Goal: Task Accomplishment & Management: Manage account settings

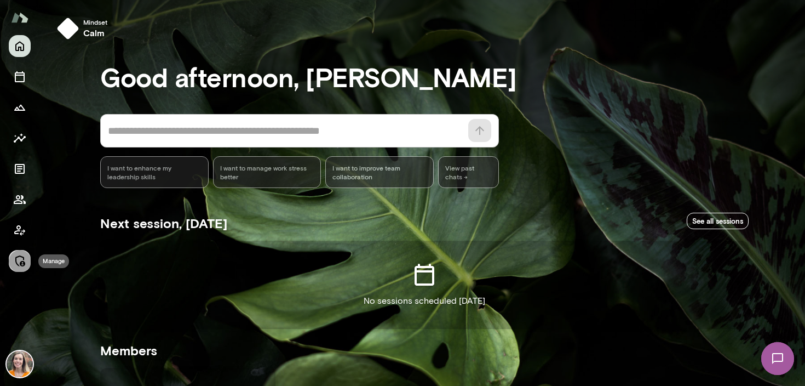
click at [23, 254] on button "Manage" at bounding box center [20, 261] width 22 height 22
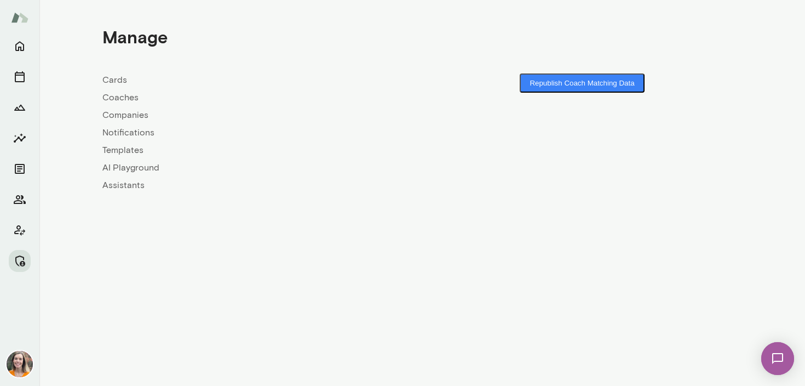
click at [123, 94] on link "Coaches" at bounding box center [262, 97] width 320 height 13
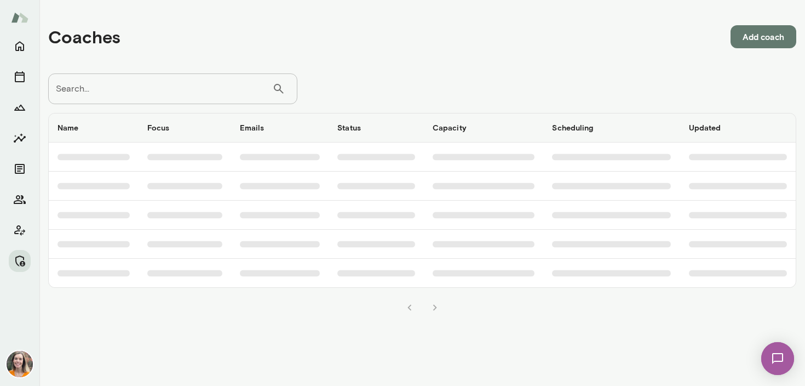
click at [129, 88] on input "Search..." at bounding box center [160, 88] width 224 height 31
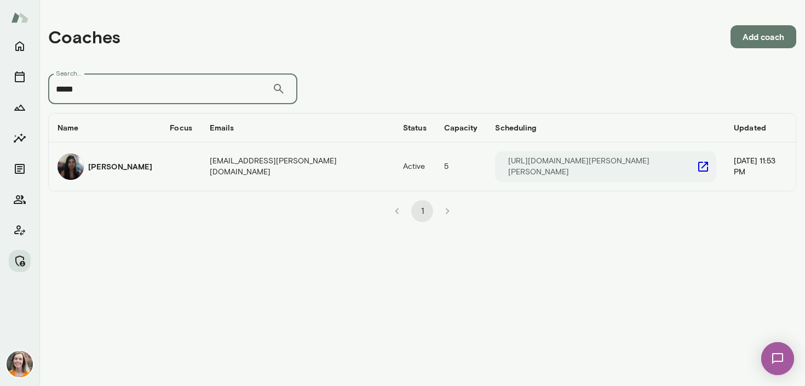
type input "*****"
click at [120, 172] on div "[PERSON_NAME]" at bounding box center [104, 166] width 95 height 26
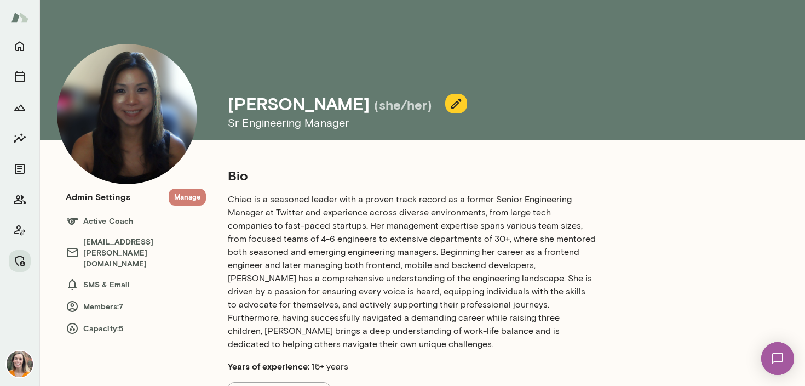
click at [187, 201] on button "Manage" at bounding box center [187, 196] width 37 height 17
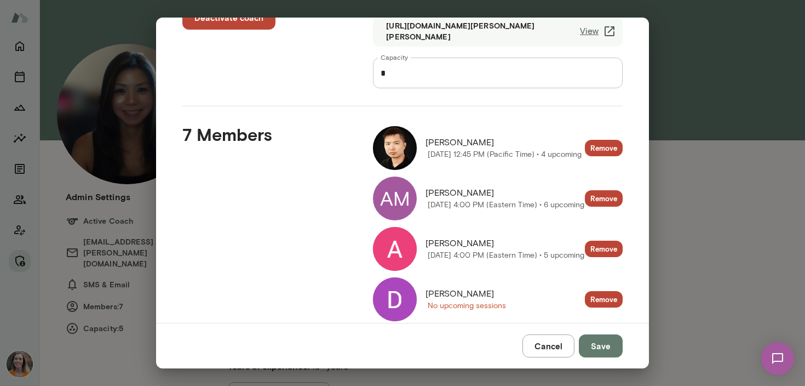
scroll to position [243, 0]
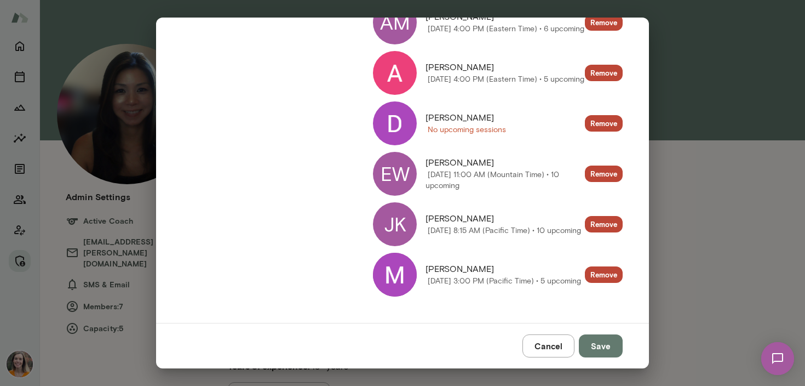
click at [396, 275] on img at bounding box center [395, 274] width 44 height 44
